Goal: Task Accomplishment & Management: Use online tool/utility

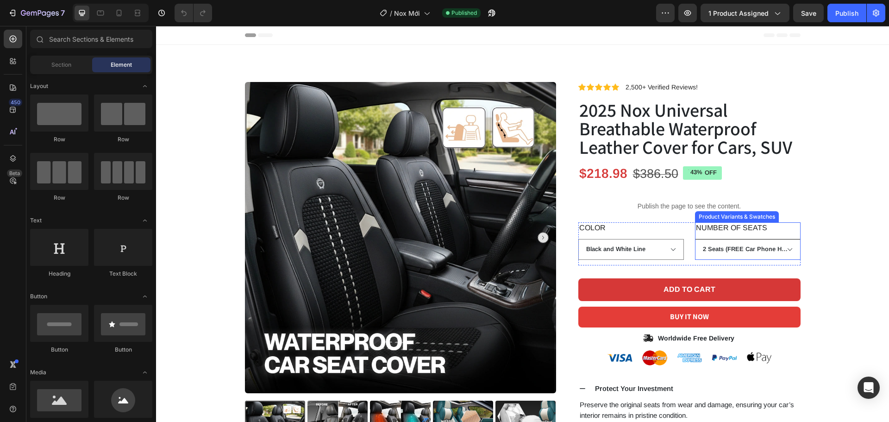
click at [787, 246] on select "2 Seats (FREE Car Phone Holder) 4-5 Seats (FREE Steering Wheel Cover)" at bounding box center [748, 249] width 106 height 21
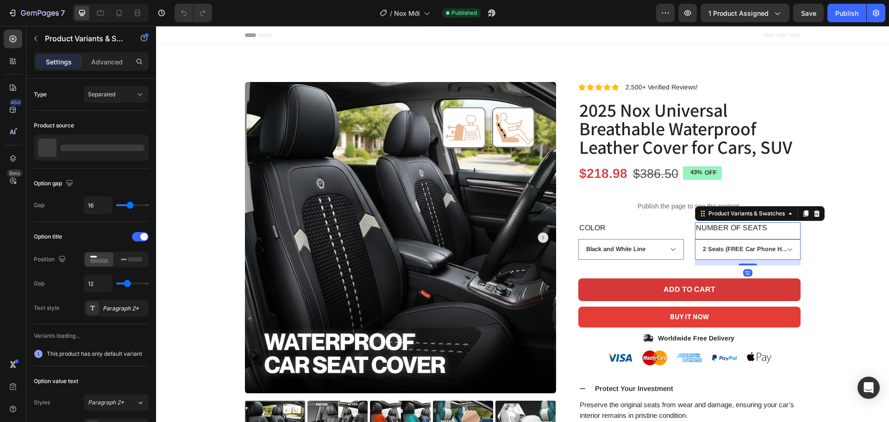
click at [787, 246] on select "2 Seats (FREE Car Phone Holder) 4-5 Seats (FREE Steering Wheel Cover)" at bounding box center [748, 249] width 106 height 21
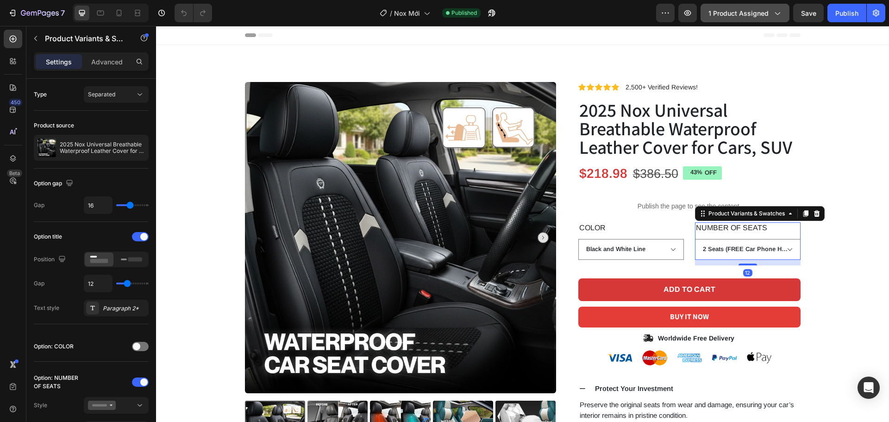
click at [748, 10] on span "1 product assigned" at bounding box center [739, 13] width 60 height 10
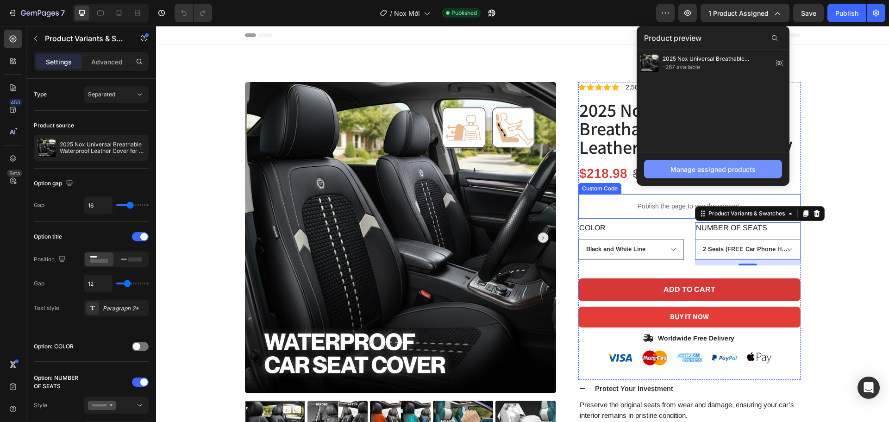
click at [710, 168] on div "Manage assigned products" at bounding box center [713, 169] width 85 height 10
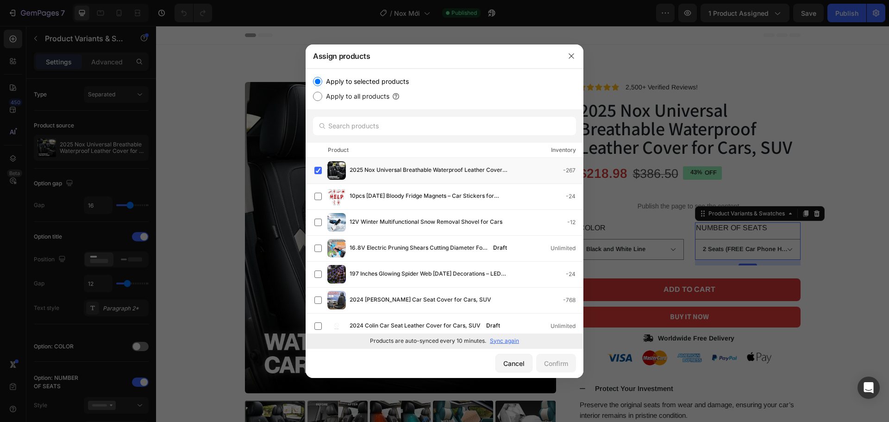
click at [501, 342] on p "Sync again" at bounding box center [504, 341] width 29 height 8
drag, startPoint x: 514, startPoint y: 362, endPoint x: 301, endPoint y: 169, distance: 287.2
click at [514, 362] on div "Cancel" at bounding box center [513, 363] width 21 height 10
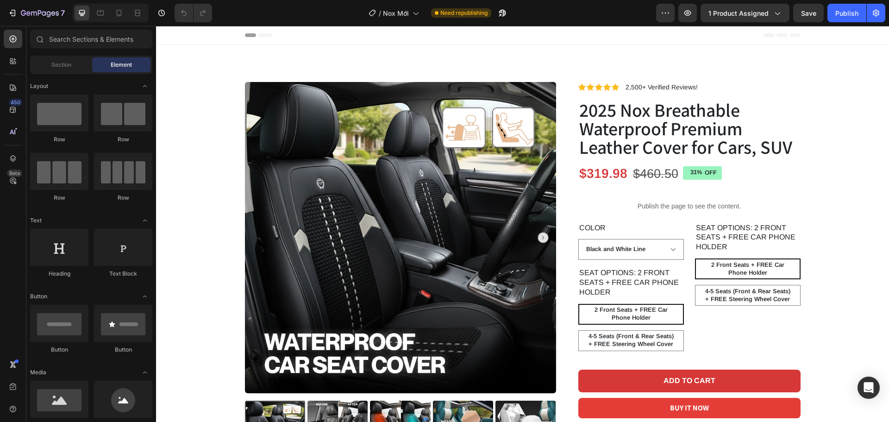
radio input "false"
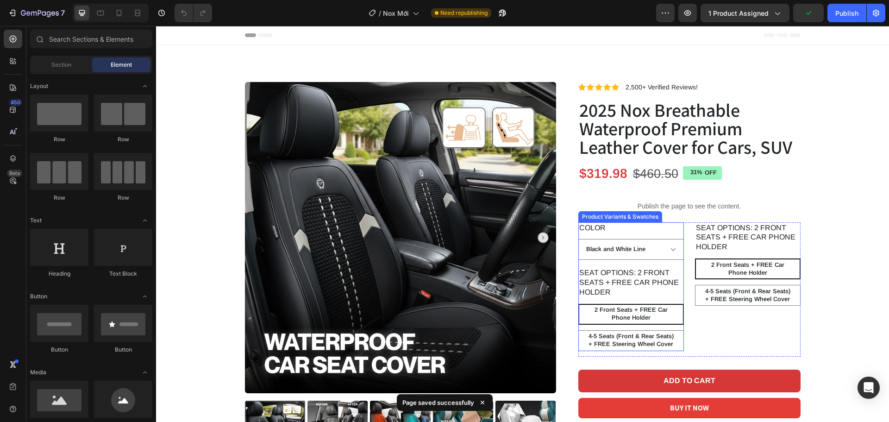
scroll to position [93, 0]
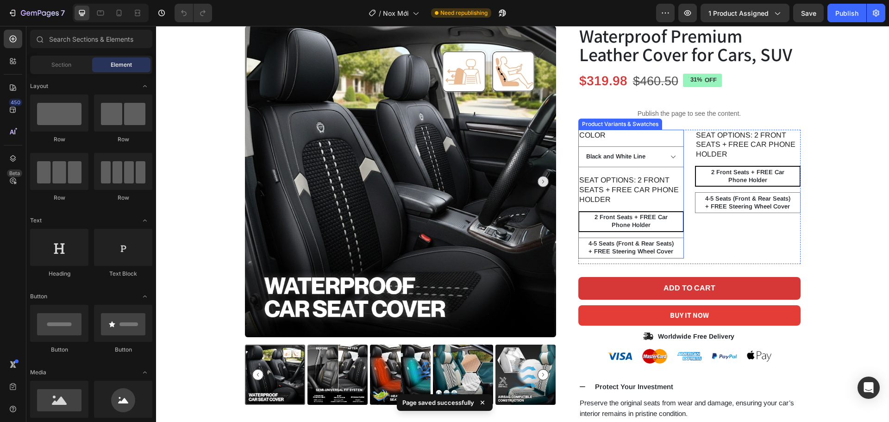
click at [674, 195] on legend "SEAT OPTIONS: 2 Front Seats + FREE Car Phone Holder" at bounding box center [631, 190] width 106 height 31
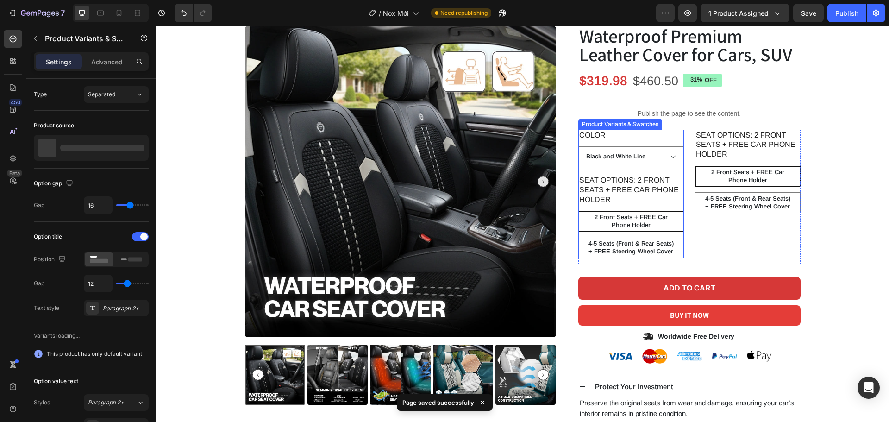
radio input "false"
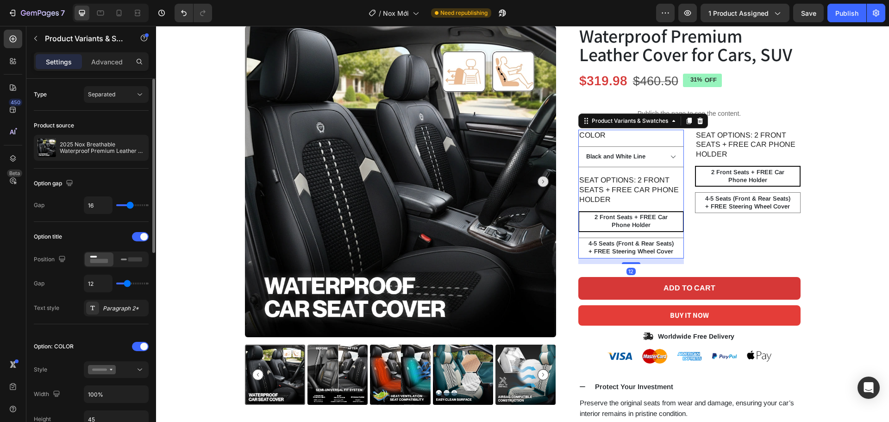
click at [133, 351] on div "Option: COLOR" at bounding box center [91, 346] width 115 height 15
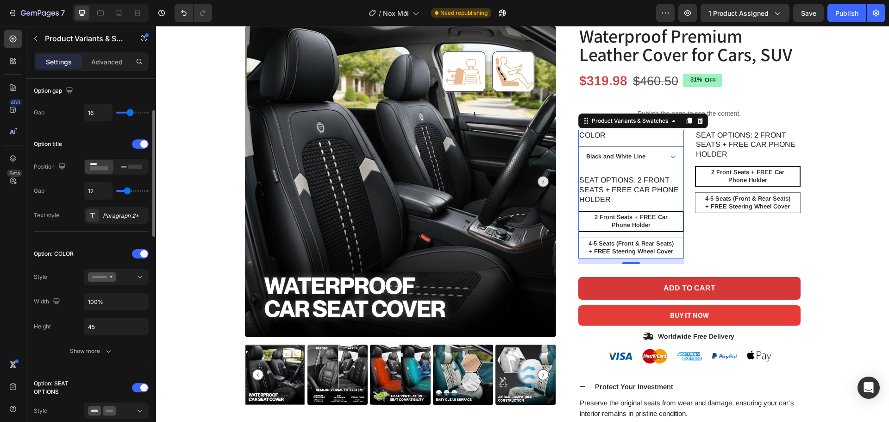
scroll to position [185, 0]
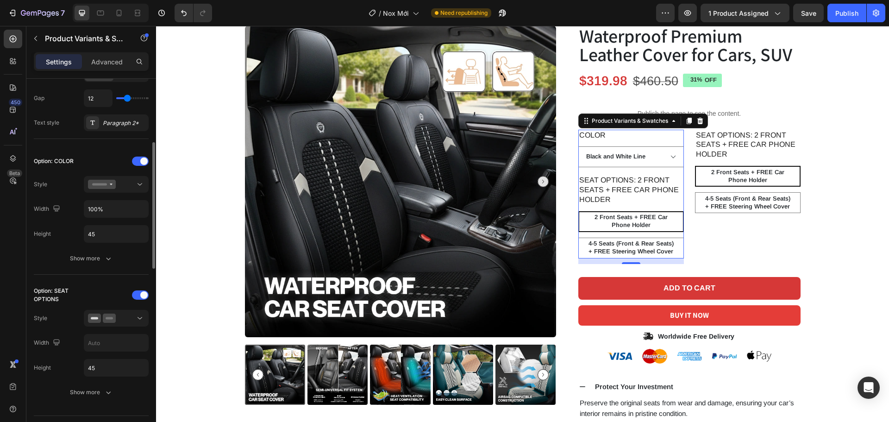
click at [143, 289] on div "Option: SEAT OPTIONS" at bounding box center [91, 295] width 115 height 15
click at [144, 293] on span at bounding box center [143, 294] width 7 height 7
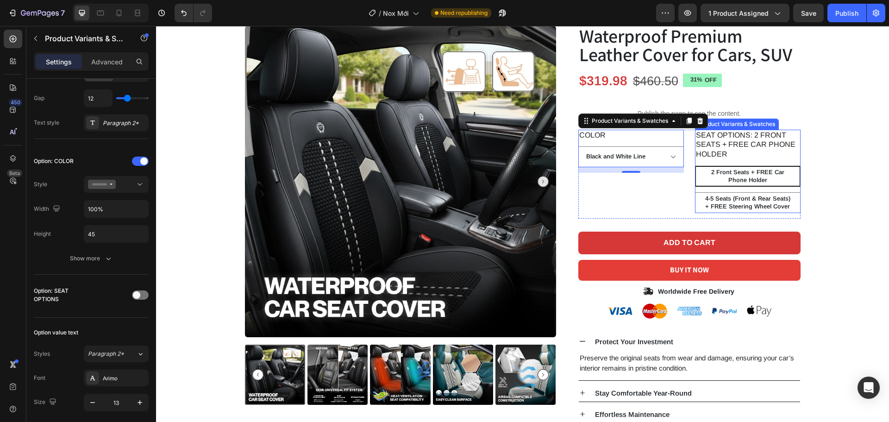
click at [751, 150] on legend "SEAT OPTIONS: 2 Front Seats + FREE Car Phone Holder" at bounding box center [748, 145] width 106 height 31
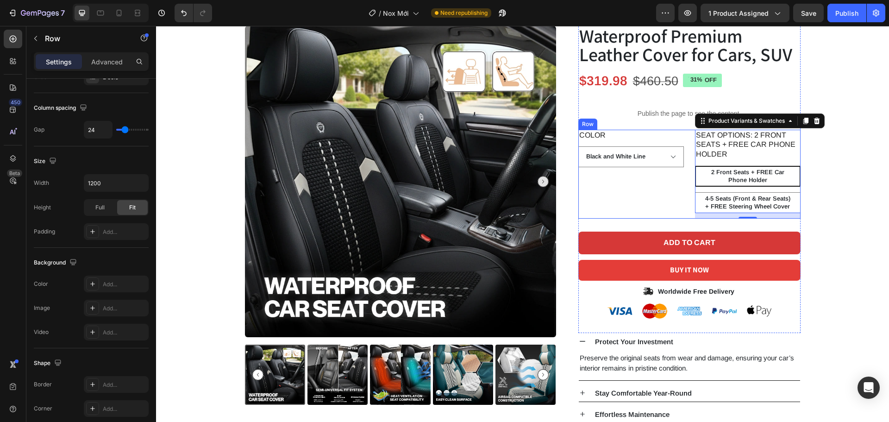
click at [681, 157] on div "COLOR Black and White Line Black Gray Beige Charm Coffee Yellow Black Burgundy …" at bounding box center [689, 174] width 222 height 89
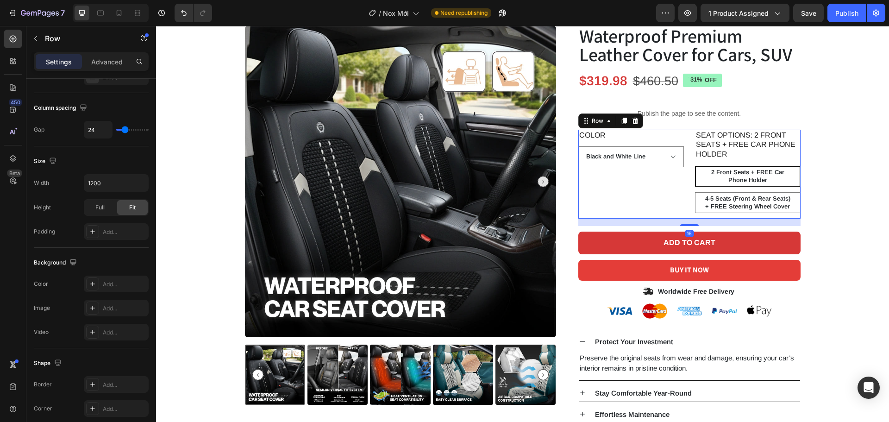
scroll to position [0, 0]
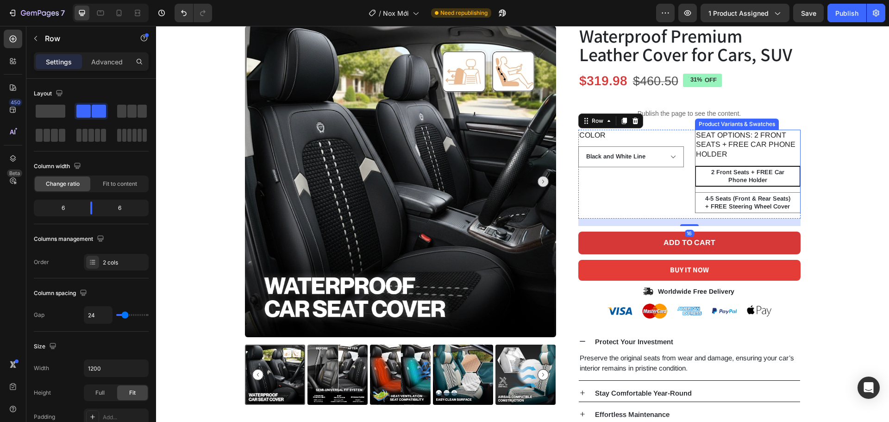
click at [746, 154] on legend "SEAT OPTIONS: 2 Front Seats + FREE Car Phone Holder" at bounding box center [748, 145] width 106 height 31
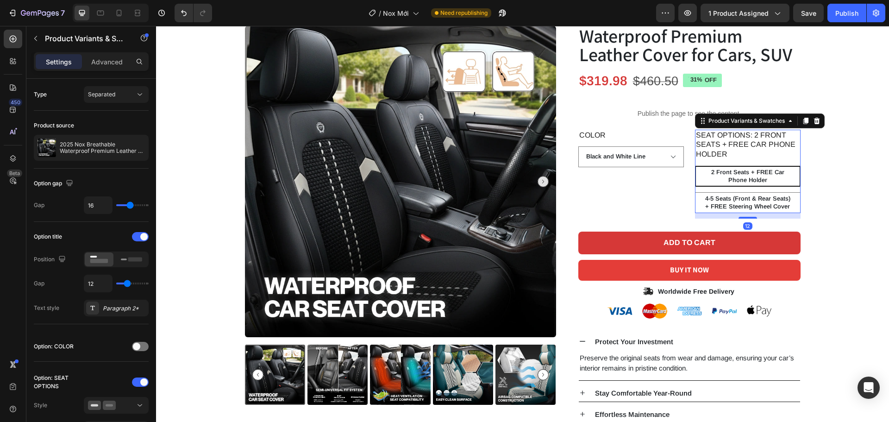
click at [814, 124] on icon at bounding box center [817, 120] width 6 height 6
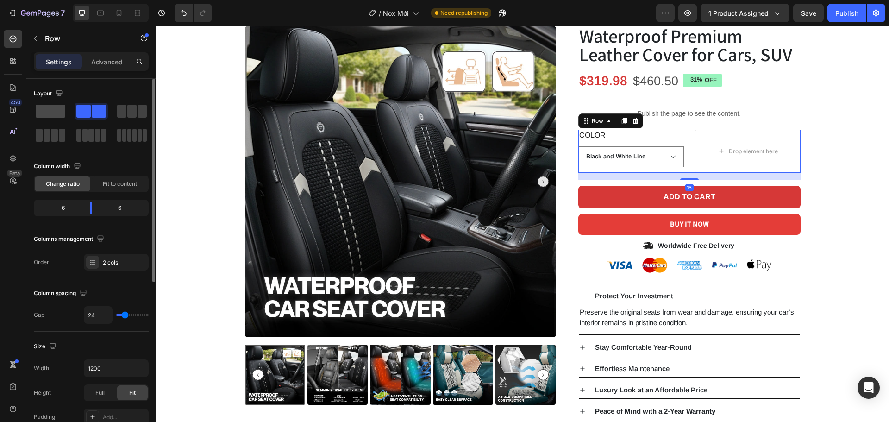
click at [44, 111] on span at bounding box center [51, 111] width 30 height 13
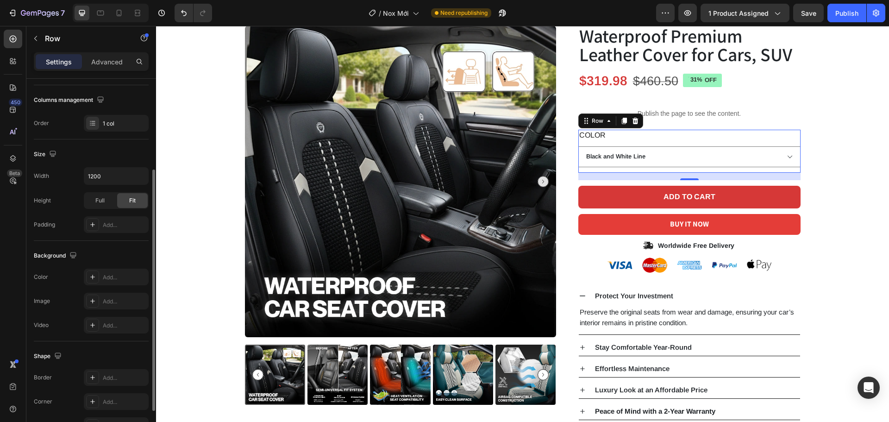
scroll to position [185, 0]
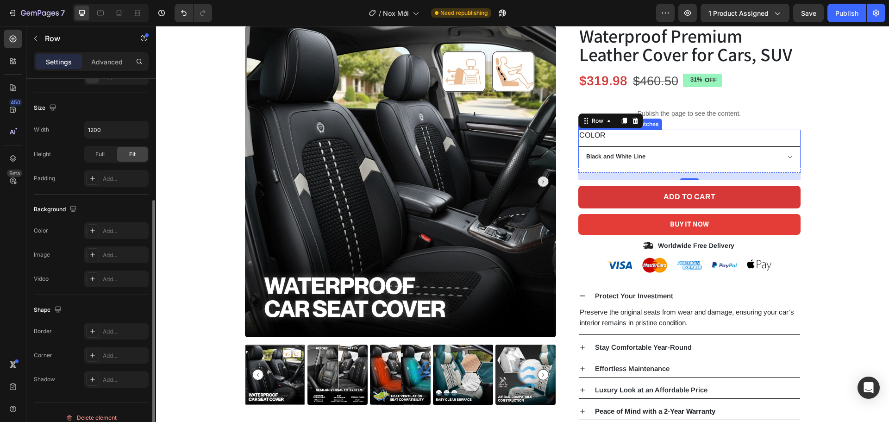
click at [637, 159] on select "Black and White Line Black Gray Beige Charm Coffee Yellow Black Burgundy Black …" at bounding box center [689, 156] width 222 height 21
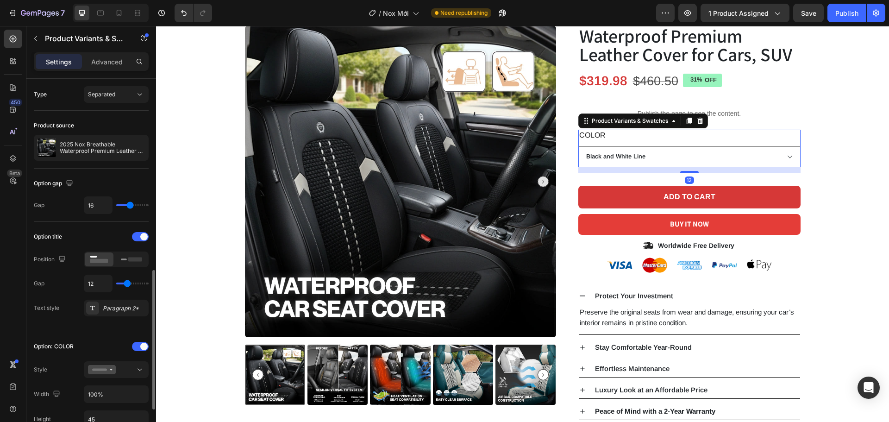
scroll to position [139, 0]
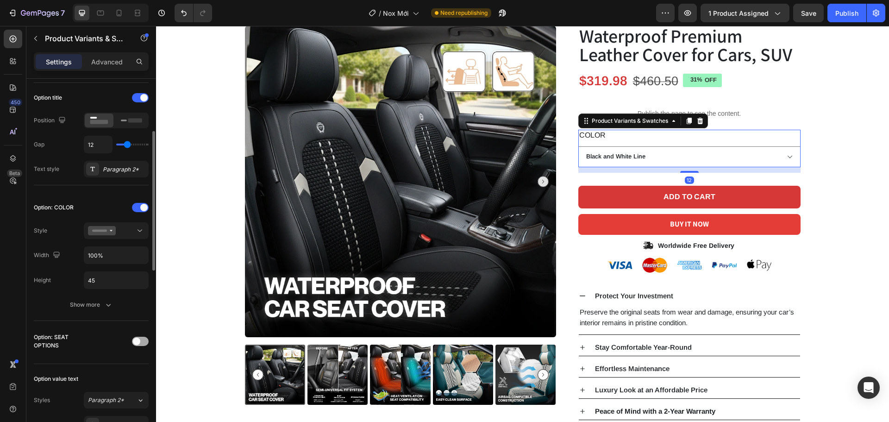
click at [144, 342] on div at bounding box center [140, 341] width 17 height 9
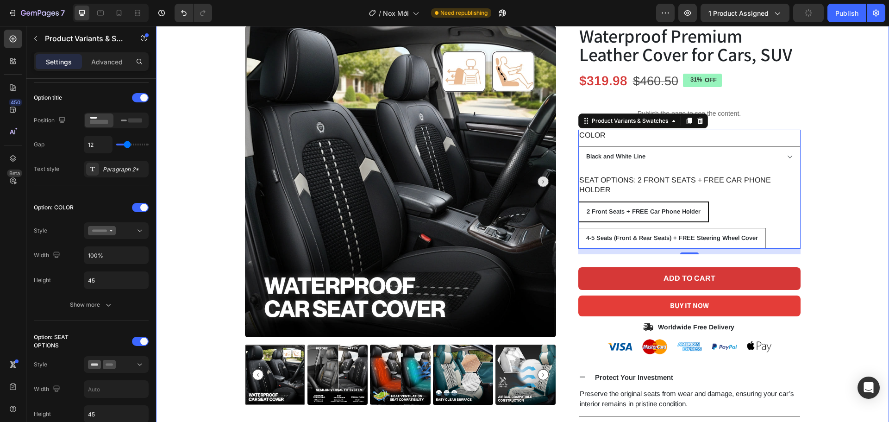
click at [822, 218] on div "Product Images Icon Icon Icon Icon Icon Icon List 2,500+ Verified Reviews! Text…" at bounding box center [522, 245] width 719 height 512
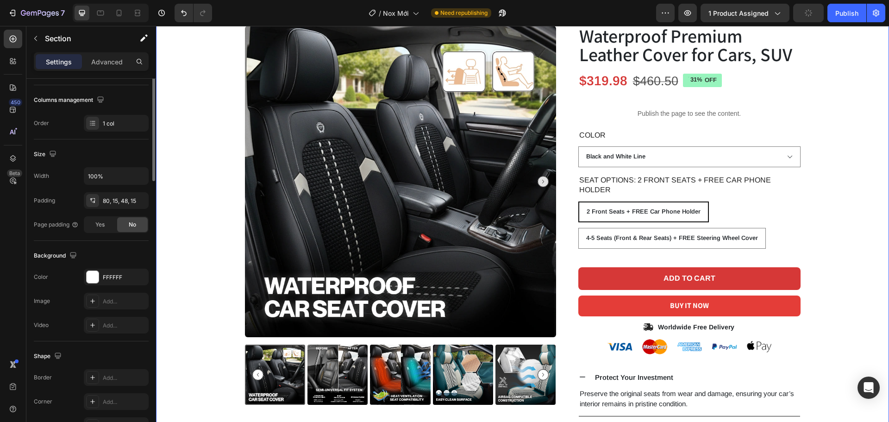
scroll to position [0, 0]
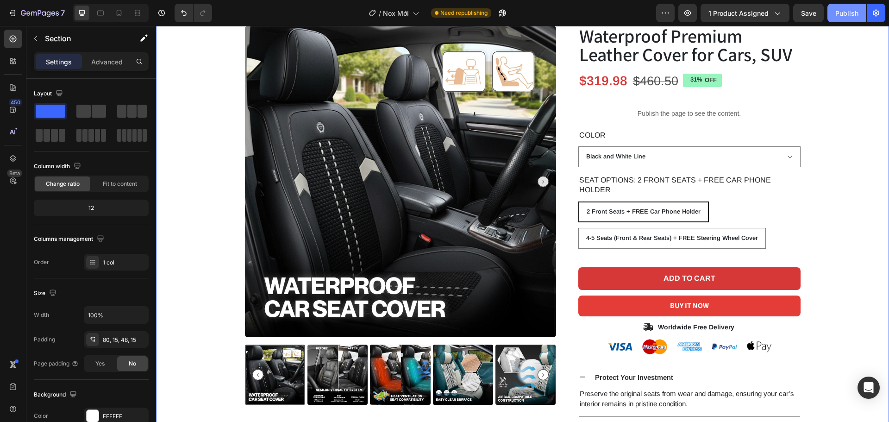
click at [849, 18] on button "Publish" at bounding box center [847, 13] width 39 height 19
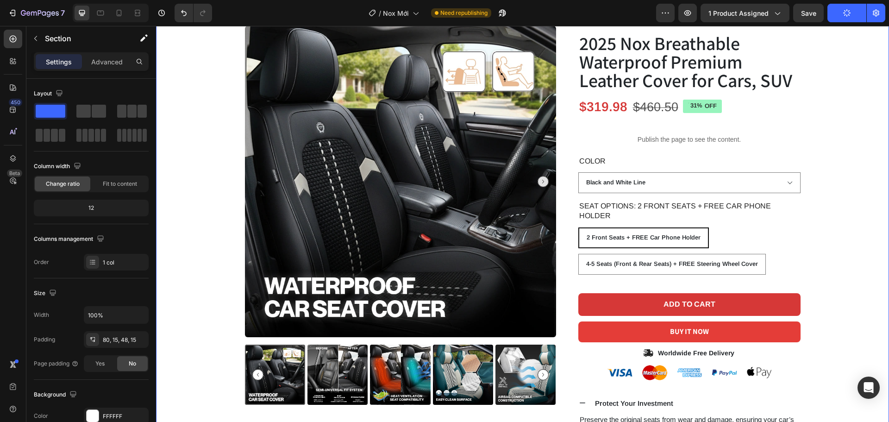
scroll to position [46, 0]
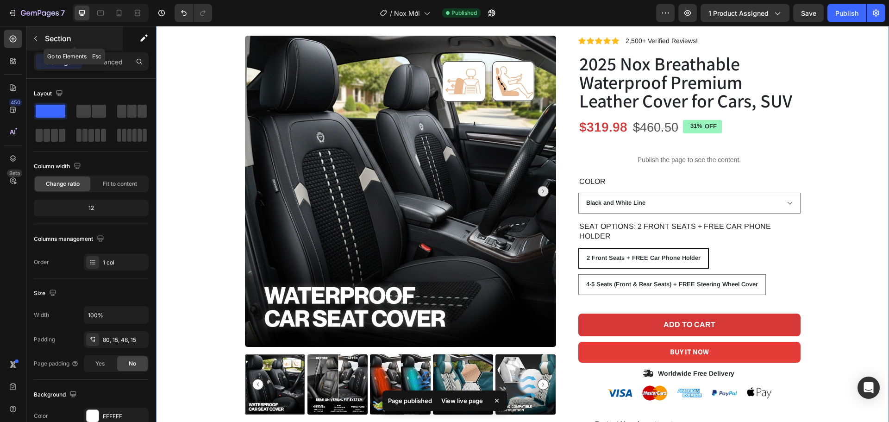
click at [36, 39] on icon "button" at bounding box center [35, 38] width 7 height 7
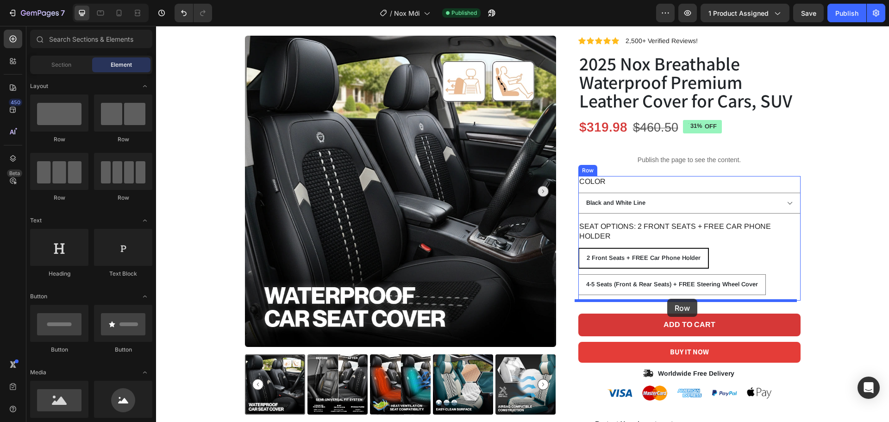
drag, startPoint x: 225, startPoint y: 151, endPoint x: 667, endPoint y: 299, distance: 466.3
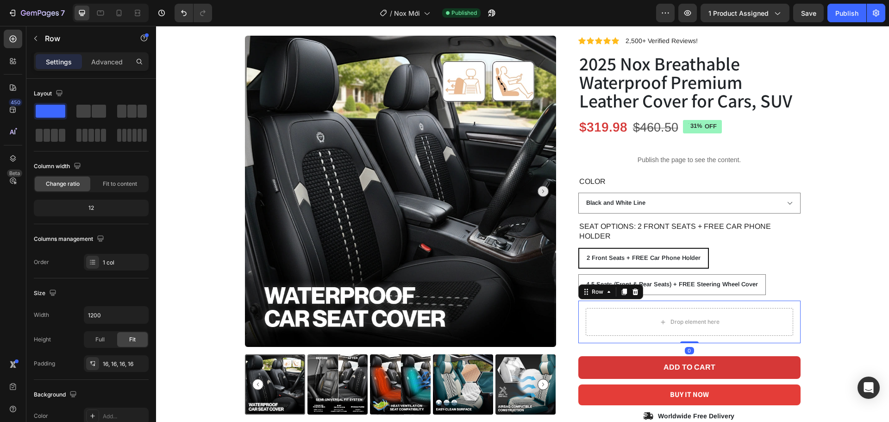
click at [578, 311] on div "Drop element here Row 0" at bounding box center [689, 322] width 222 height 43
click at [107, 64] on p "Advanced" at bounding box center [106, 62] width 31 height 10
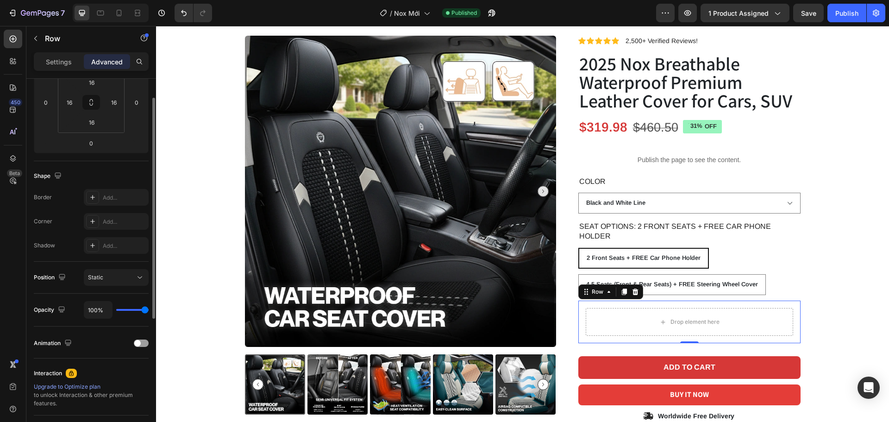
scroll to position [0, 0]
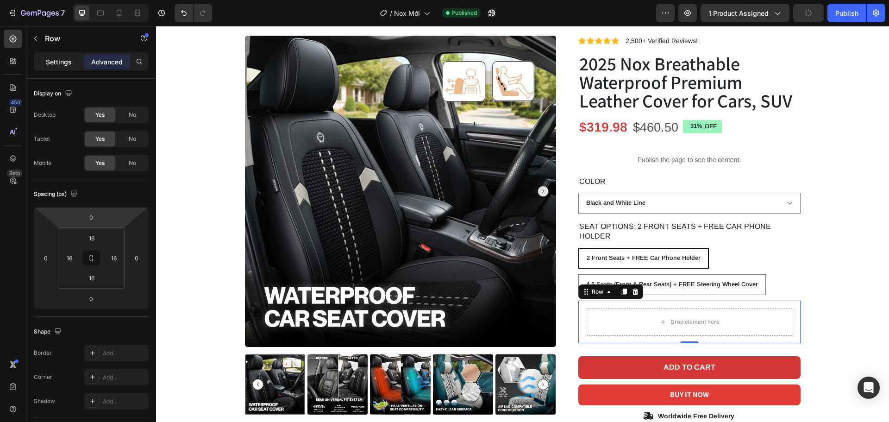
click at [52, 63] on p "Settings" at bounding box center [59, 62] width 26 height 10
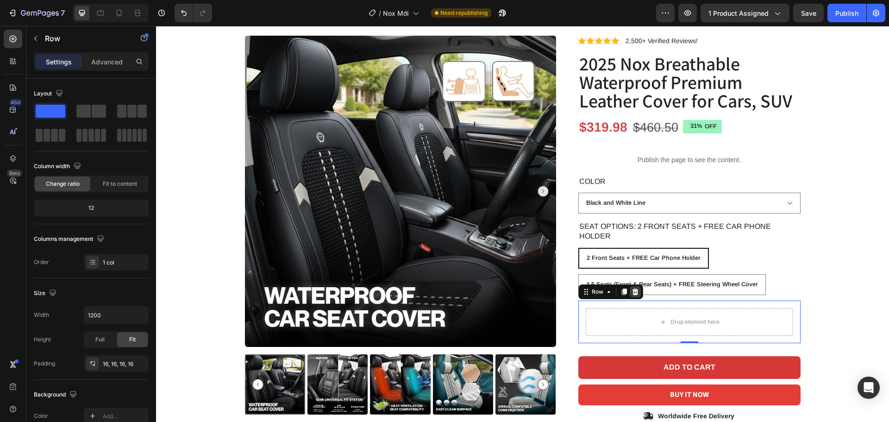
click at [632, 291] on icon at bounding box center [635, 291] width 7 height 7
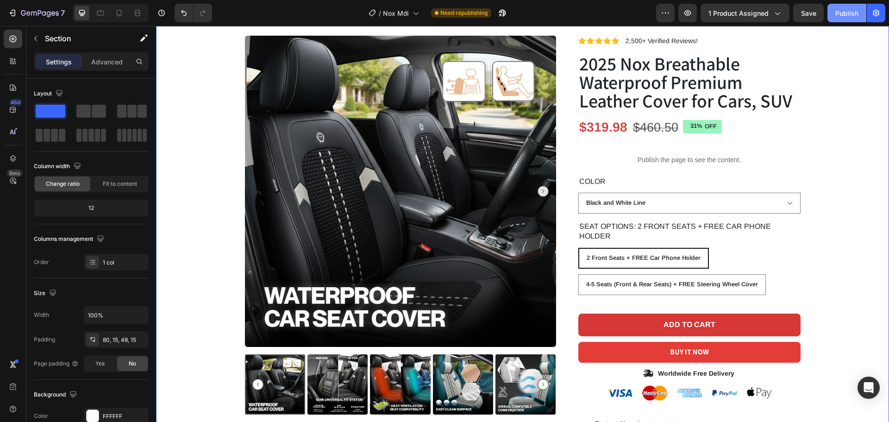
click at [841, 10] on div "Publish" at bounding box center [846, 13] width 23 height 10
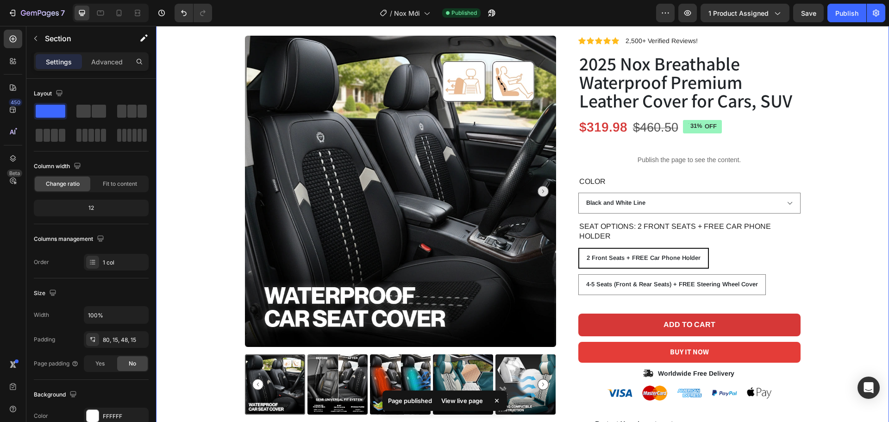
click at [469, 404] on div "View live page" at bounding box center [462, 400] width 53 height 13
click at [616, 159] on p "Publish the page to see the content." at bounding box center [689, 160] width 222 height 10
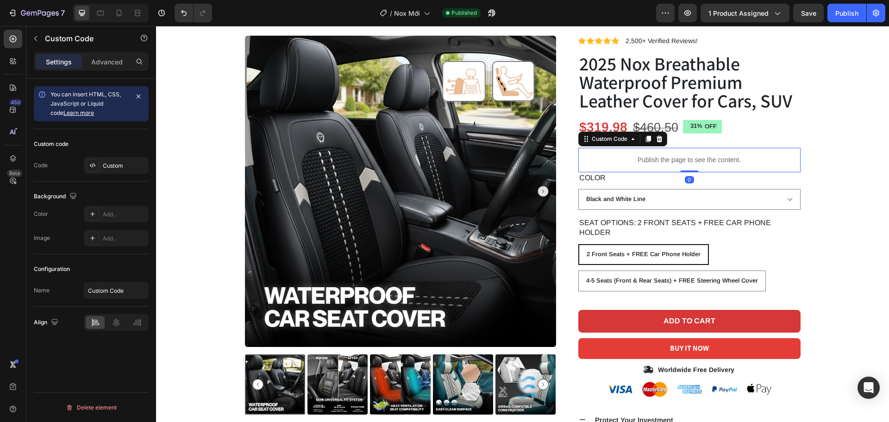
drag, startPoint x: 684, startPoint y: 175, endPoint x: 682, endPoint y: 158, distance: 16.4
click at [684, 162] on div "Publish the page to see the content. Custom Code 0" at bounding box center [689, 160] width 222 height 25
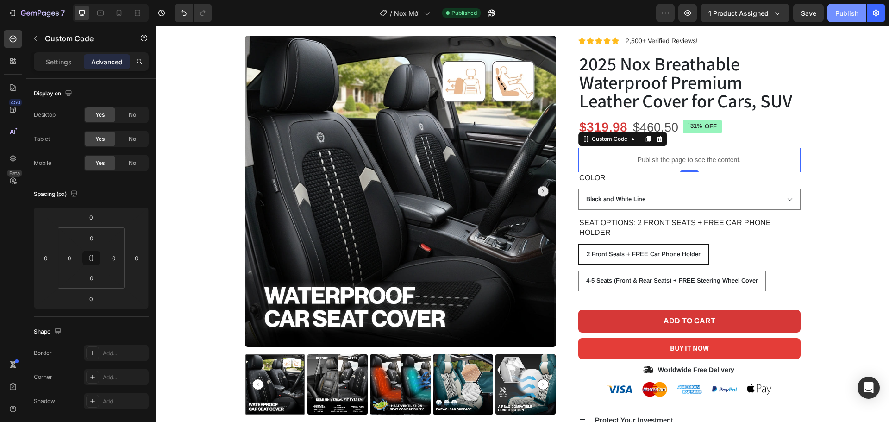
click at [848, 19] on button "Publish" at bounding box center [847, 13] width 39 height 19
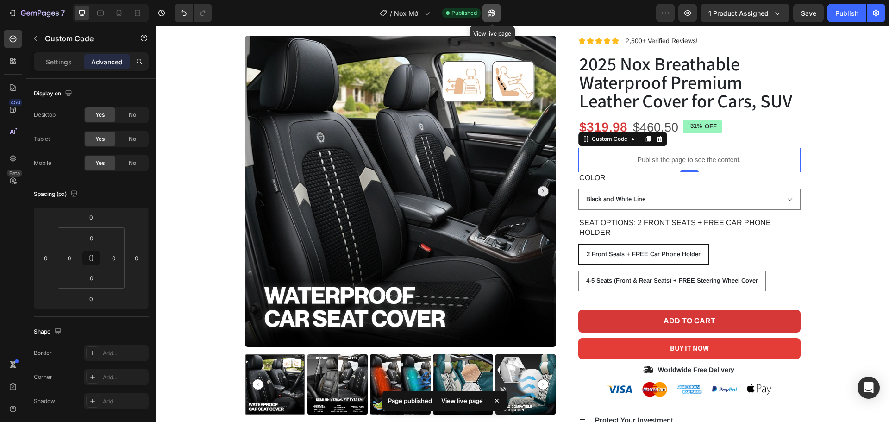
click at [490, 11] on icon "button" at bounding box center [491, 12] width 9 height 9
